Goal: Information Seeking & Learning: Learn about a topic

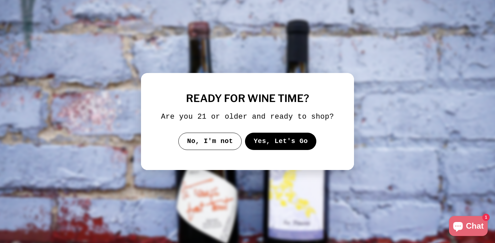
click at [285, 150] on button "Yes, Let's Go" at bounding box center [281, 141] width 72 height 17
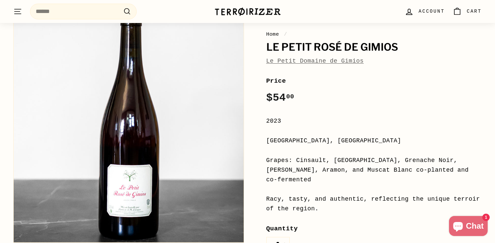
scroll to position [56, 0]
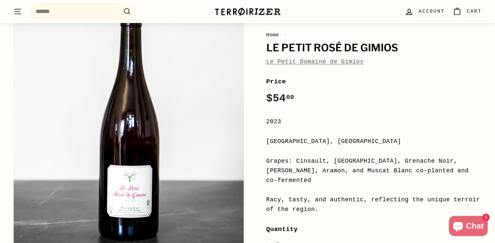
click at [312, 161] on div "Grapes: Cinsault, Alicante, Grenache Noir, Carignan, Aramon, and Muscat Blanc c…" at bounding box center [374, 170] width 216 height 29
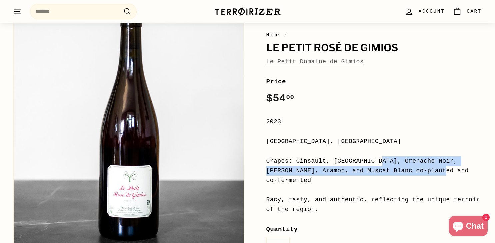
drag, startPoint x: 312, startPoint y: 161, endPoint x: 352, endPoint y: 170, distance: 41.1
click at [352, 170] on div "Grapes: Cinsault, Alicante, Grenache Noir, Carignan, Aramon, and Muscat Blanc c…" at bounding box center [374, 170] width 216 height 29
copy div "Cinsault, Alicante, Grenache Noir, Carignan, Aramon, and Muscat Blanc"
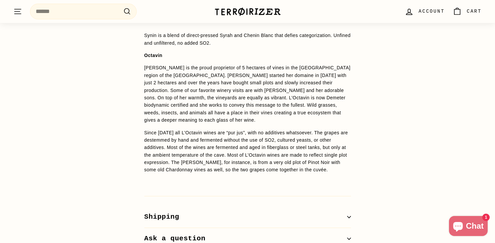
scroll to position [486, 0]
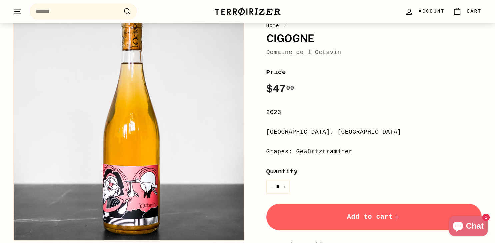
scroll to position [65, 0]
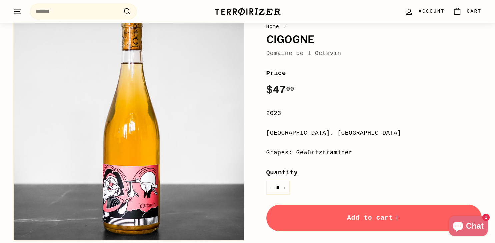
click at [310, 150] on div "Grapes: Gewürtztraminer" at bounding box center [374, 153] width 216 height 10
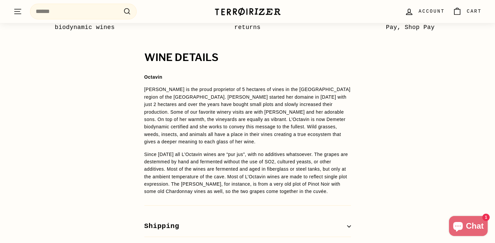
scroll to position [454, 0]
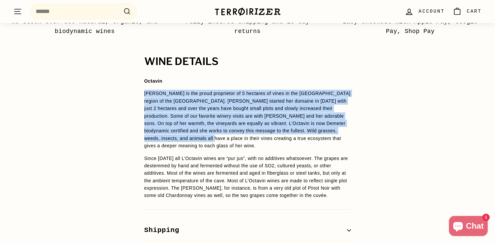
drag, startPoint x: 222, startPoint y: 139, endPoint x: 221, endPoint y: 83, distance: 56.0
click at [221, 83] on span "Octavin Alice Bouvot is the proud proprietor of 5 hectares of vines in the Arbo…" at bounding box center [247, 138] width 207 height 122
click at [222, 83] on p "Octavin" at bounding box center [247, 80] width 207 height 7
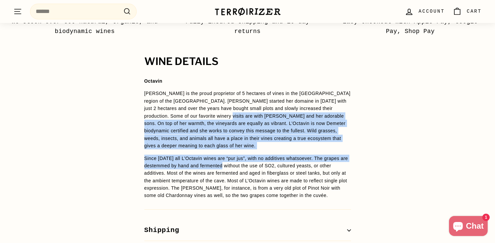
drag, startPoint x: 222, startPoint y: 117, endPoint x: 231, endPoint y: 168, distance: 51.2
click at [231, 169] on span "Octavin Alice Bouvot is the proud proprietor of 5 hectares of vines in the Arbo…" at bounding box center [247, 138] width 207 height 122
click at [231, 168] on p "Since [DATE] all L’Octavin wines are “pur jus”, with no additives whatsoever. T…" at bounding box center [247, 177] width 207 height 45
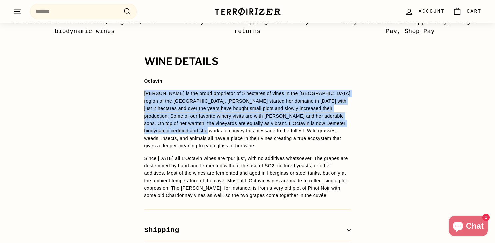
drag, startPoint x: 220, startPoint y: 127, endPoint x: 219, endPoint y: 89, distance: 37.7
click at [219, 89] on span "Octavin Alice Bouvot is the proud proprietor of 5 hectares of vines in the Arbo…" at bounding box center [247, 138] width 207 height 122
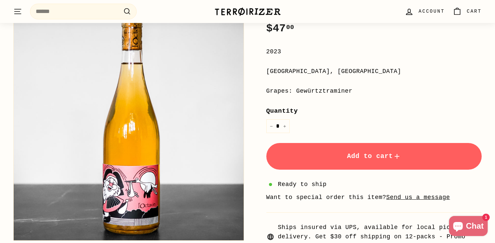
scroll to position [125, 0]
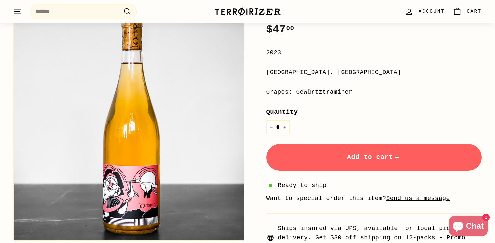
click at [343, 94] on div "Grapes: Gewürtztraminer" at bounding box center [374, 92] width 216 height 10
copy div "Gewürtztraminer"
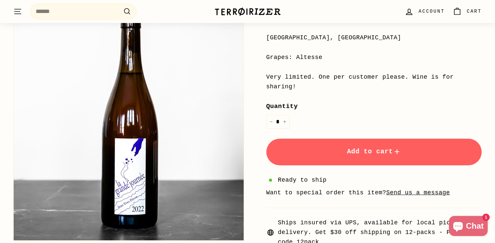
scroll to position [159, 0]
